Goal: Information Seeking & Learning: Check status

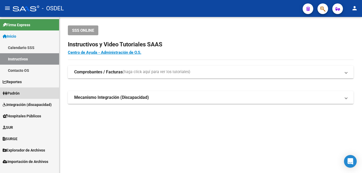
click at [20, 91] on span "Padrón" at bounding box center [11, 93] width 17 height 6
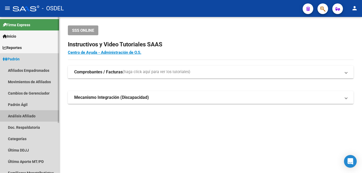
click at [27, 119] on link "Análisis Afiliado" at bounding box center [29, 115] width 59 height 11
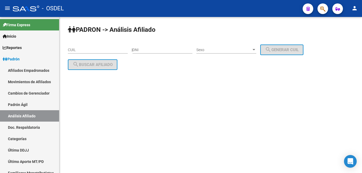
click at [163, 46] on div "DNI" at bounding box center [162, 48] width 60 height 11
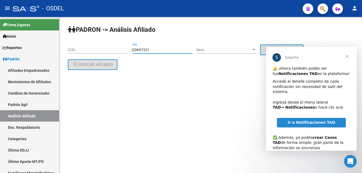
type input "20607321"
click at [346, 58] on span "Cerrar" at bounding box center [346, 56] width 19 height 19
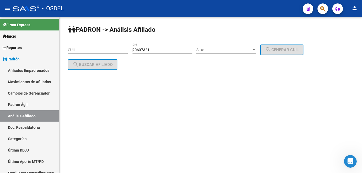
click at [215, 46] on div "Sexo Sexo" at bounding box center [226, 48] width 60 height 11
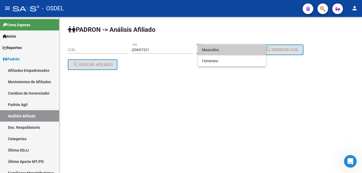
click at [306, 50] on div at bounding box center [181, 86] width 362 height 173
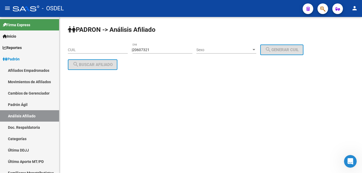
click at [214, 51] on span "Sexo" at bounding box center [223, 50] width 55 height 5
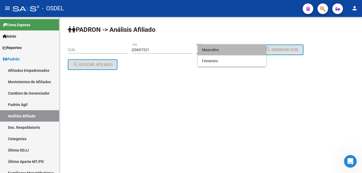
click at [218, 49] on span "Masculino" at bounding box center [232, 49] width 60 height 11
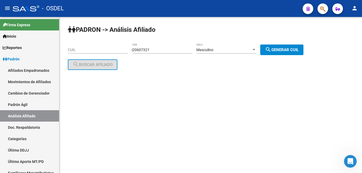
click at [277, 43] on div "PADRON -> Análisis Afiliado CUIL | 20607321 DNI Masculino Sexo search Generar C…" at bounding box center [210, 52] width 302 height 70
click at [271, 51] on mat-icon "search" at bounding box center [268, 49] width 6 height 6
type input "20-20607321-8"
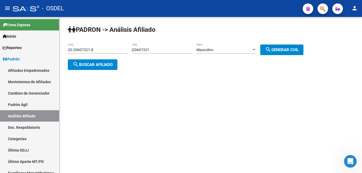
click at [97, 62] on span "search Buscar afiliado" at bounding box center [93, 64] width 40 height 5
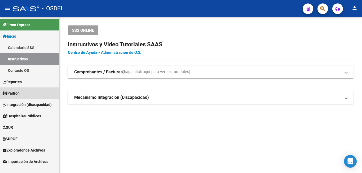
click at [25, 89] on link "Padrón" at bounding box center [29, 92] width 59 height 11
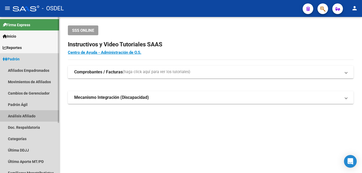
click at [22, 115] on link "Análisis Afiliado" at bounding box center [29, 115] width 59 height 11
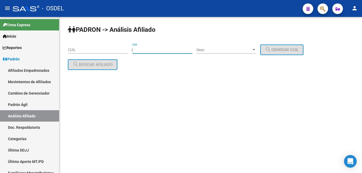
click at [161, 48] on input "DNI" at bounding box center [162, 50] width 60 height 5
type input "94855889"
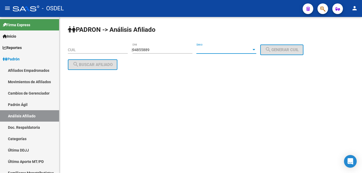
click at [216, 51] on span "Sexo" at bounding box center [223, 50] width 55 height 5
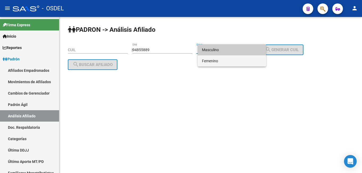
click at [214, 62] on span "Femenino" at bounding box center [232, 60] width 60 height 11
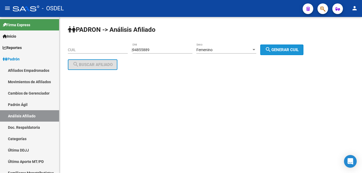
click at [288, 48] on span "search Generar CUIL" at bounding box center [282, 49] width 34 height 5
type input "27-94855889-6"
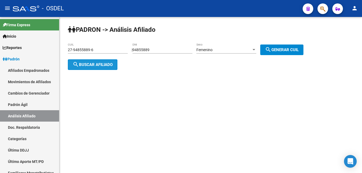
click at [86, 66] on span "search Buscar afiliado" at bounding box center [93, 64] width 40 height 5
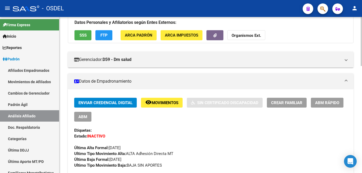
scroll to position [54, 0]
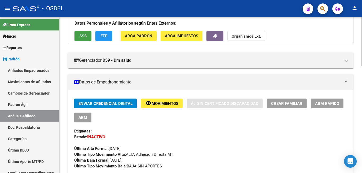
click at [82, 37] on span "SSS" at bounding box center [82, 36] width 7 height 5
